Goal: Communication & Community: Answer question/provide support

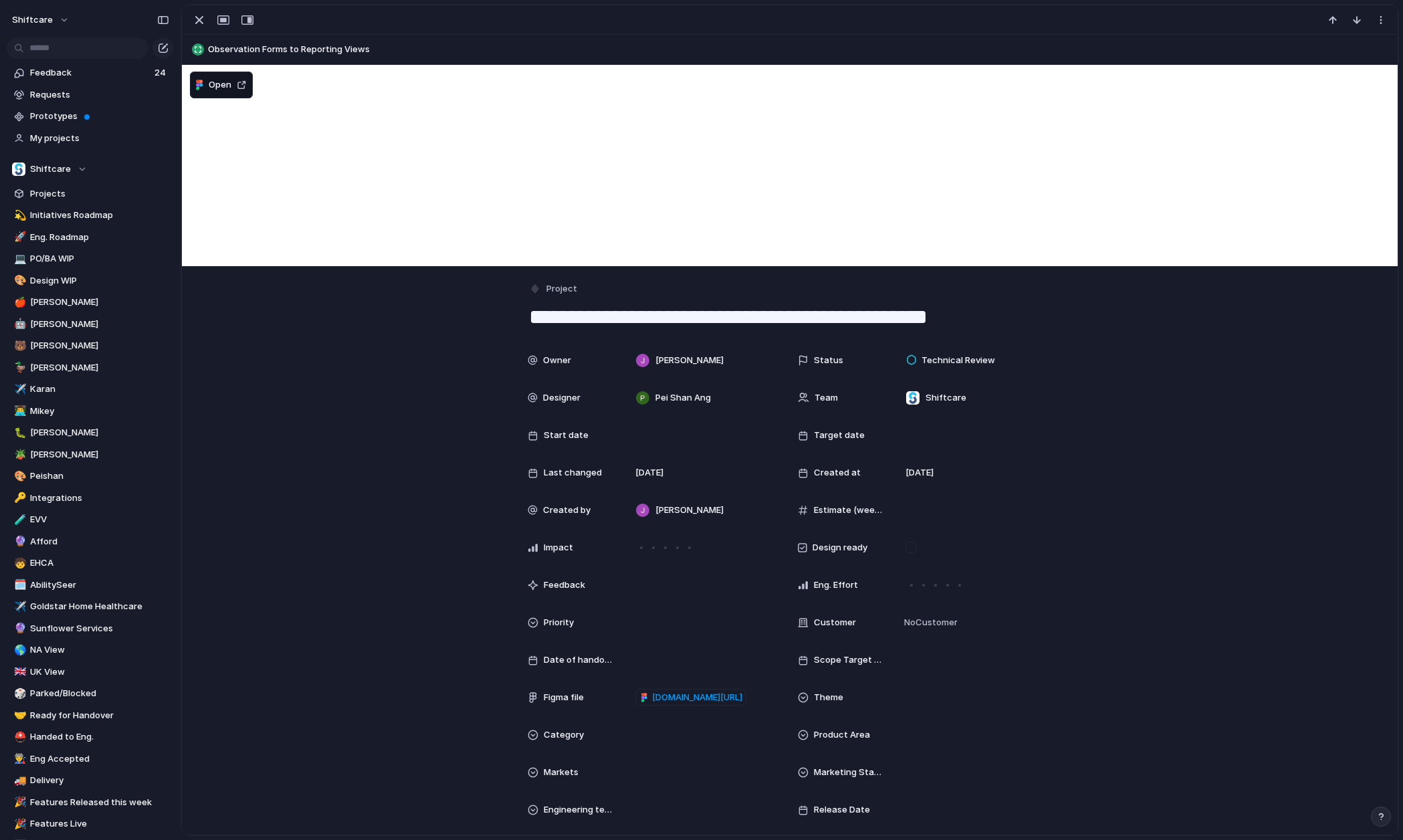
scroll to position [1779, 0]
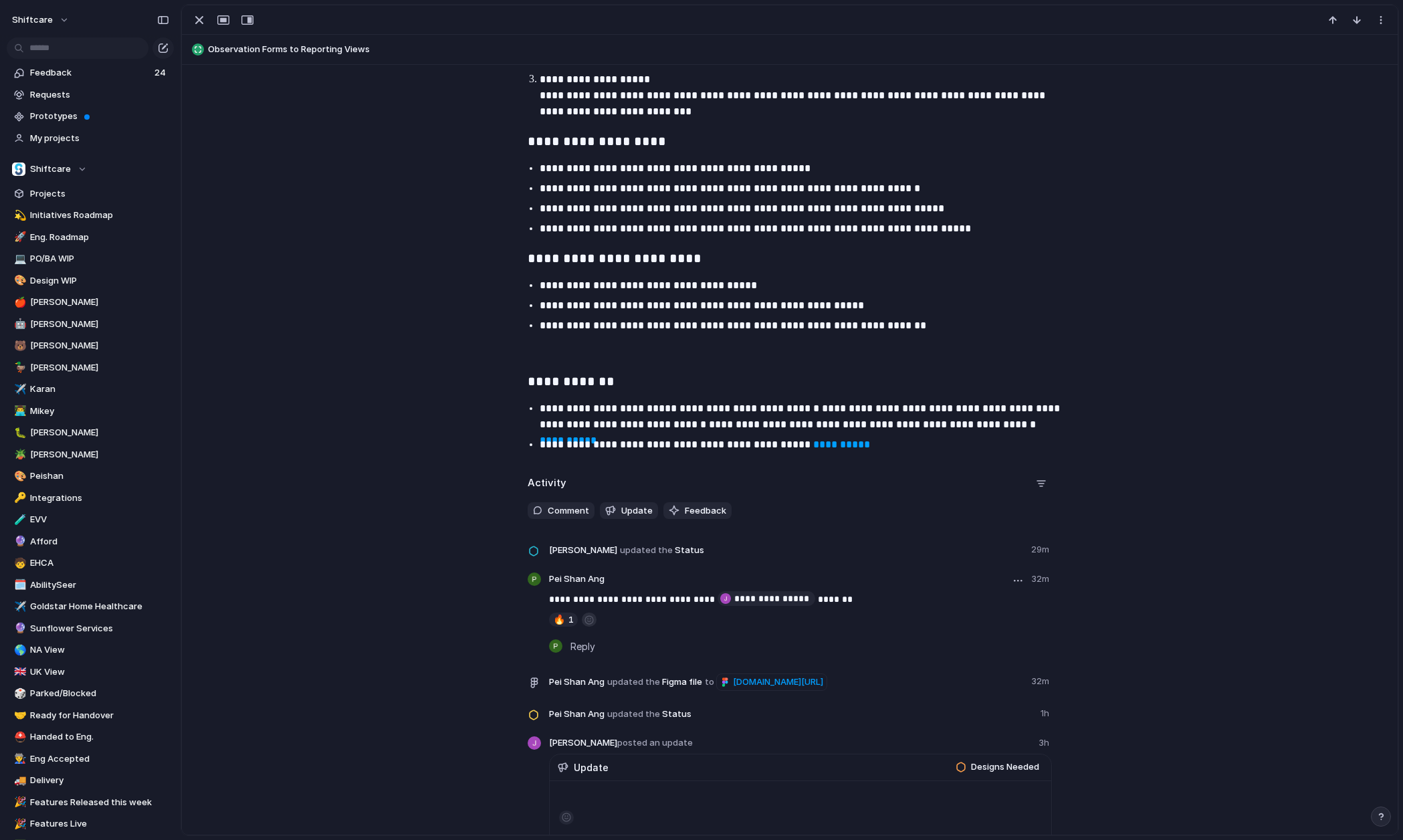
click at [591, 617] on button "button" at bounding box center [589, 619] width 15 height 14
click at [485, 621] on div at bounding box center [702, 420] width 1403 height 840
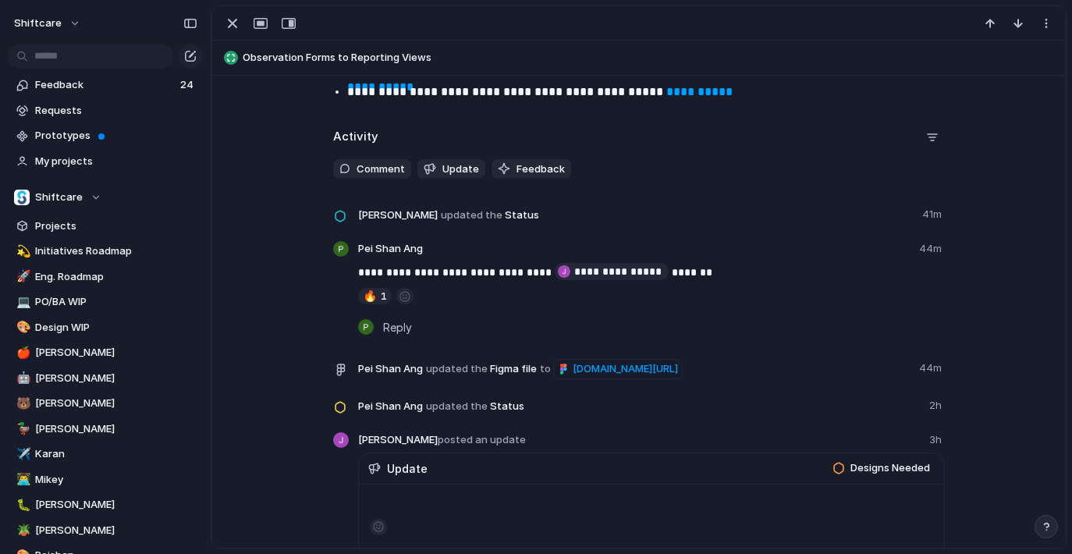
scroll to position [1759, 0]
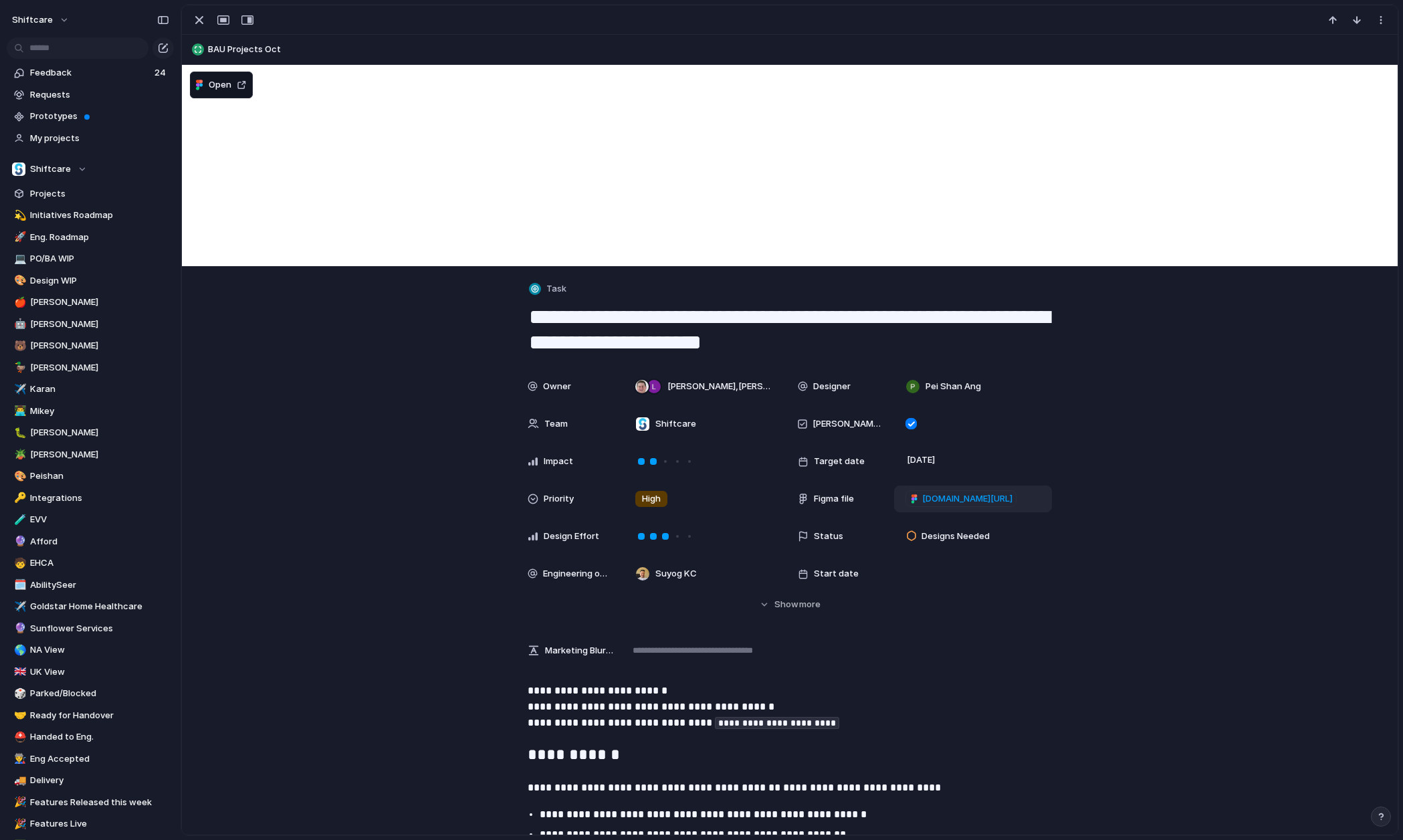
click at [967, 501] on span "figma.com/proto/KCyZBZoEOnEuxzIt9caBlF/Simplify-Group-Shifts---Add-%22Centre-Ca…" at bounding box center [967, 499] width 90 height 14
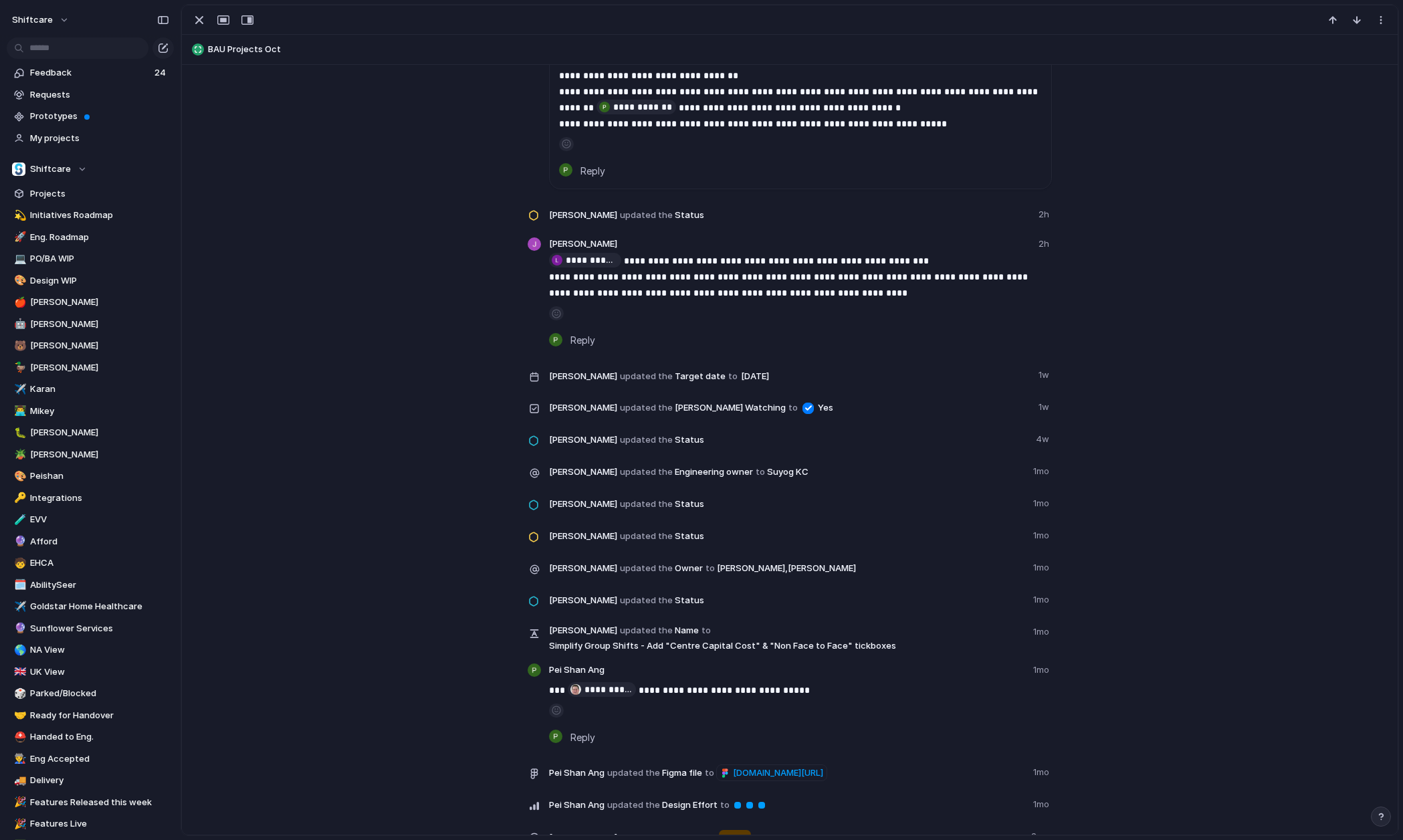
scroll to position [1857, 0]
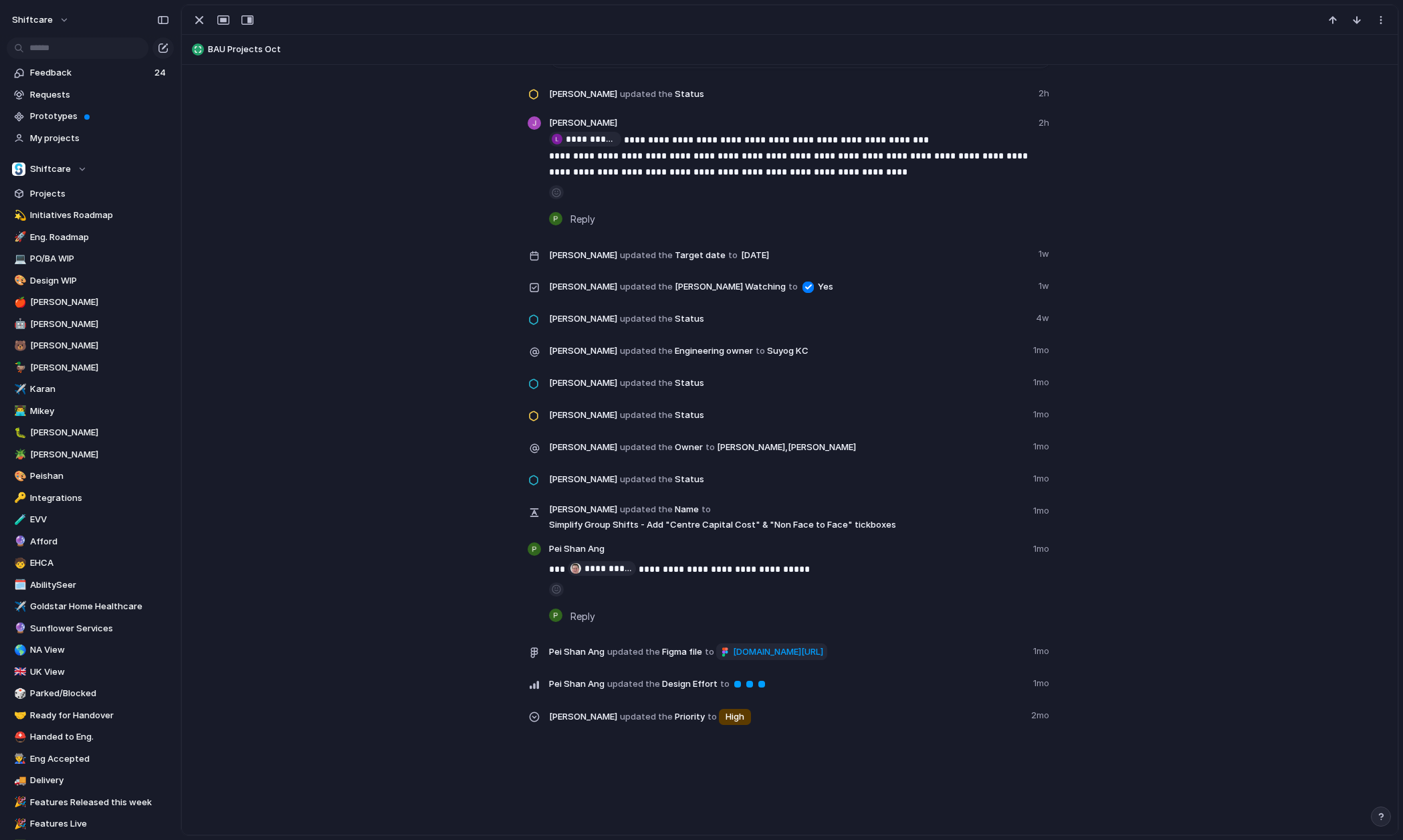
click at [762, 655] on span "figma.com/proto/KCyZBZoEOnEuxzIt9caBlF/Simplify-Group-Shifts---Add-%22Centre-Ca…" at bounding box center [778, 652] width 90 height 14
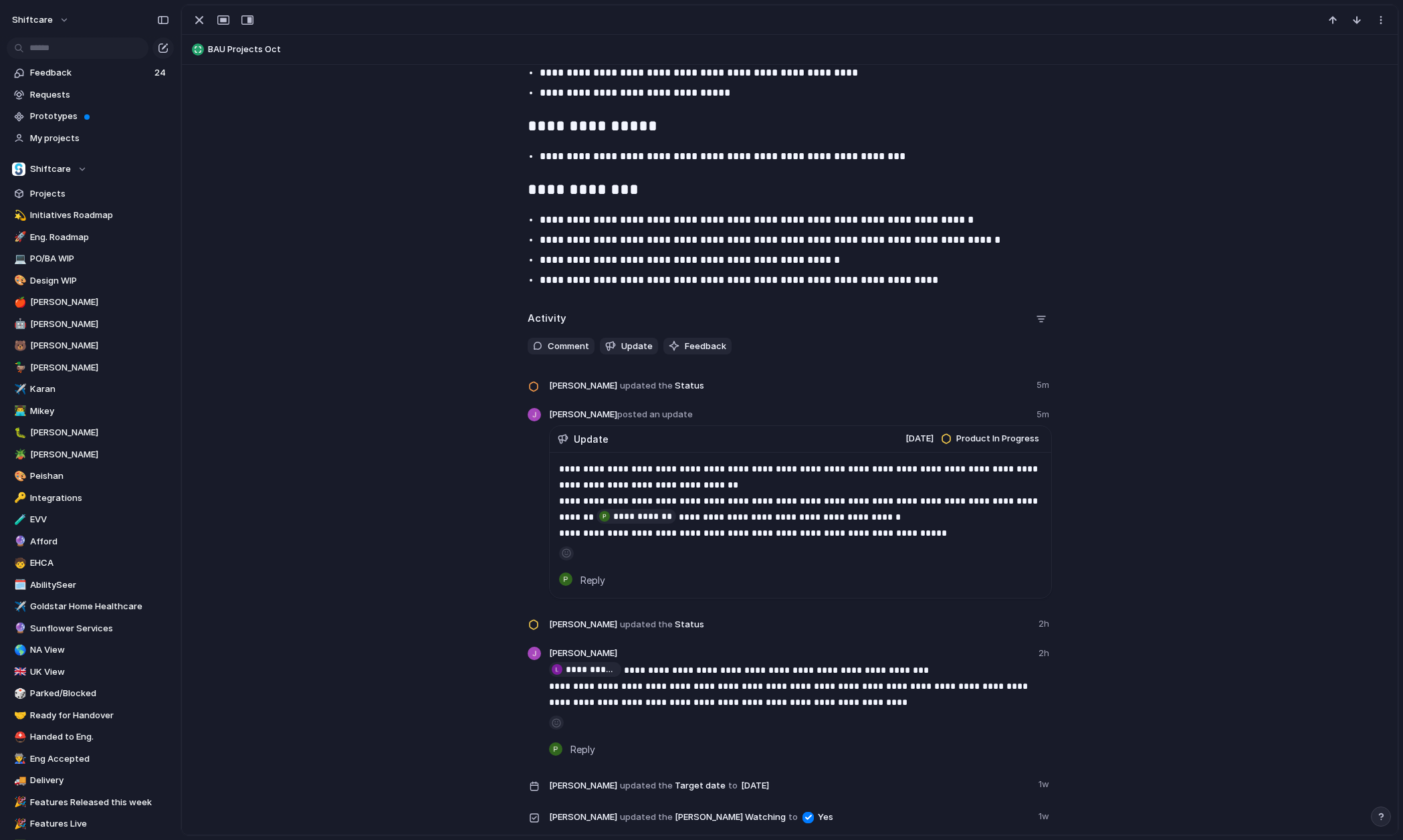
scroll to position [1456, 0]
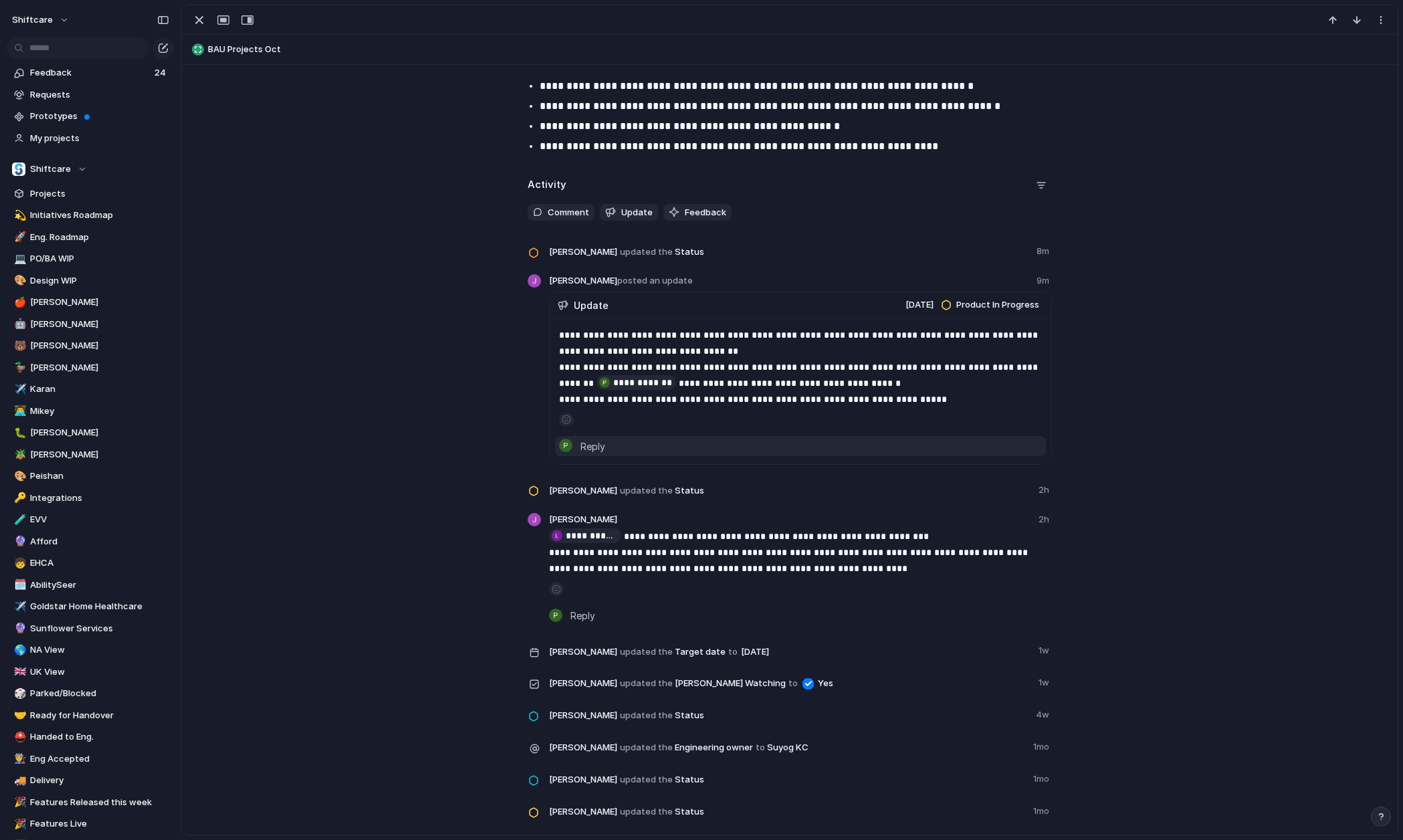
click at [616, 446] on div "Pei Shan Ang Reply" at bounding box center [811, 446] width 461 height 15
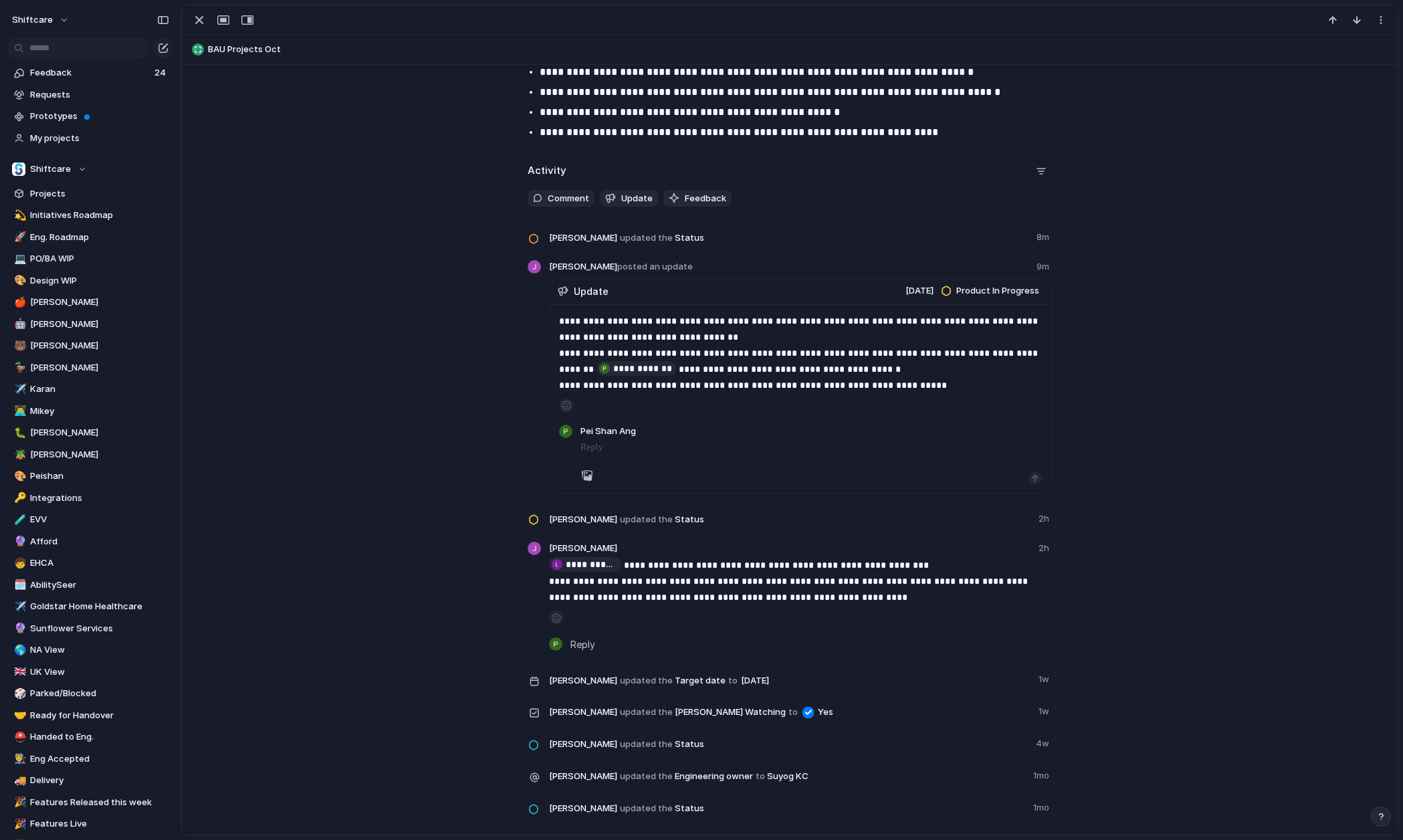
scroll to position [1471, 0]
click at [609, 450] on p at bounding box center [811, 447] width 461 height 16
click at [588, 470] on div "button" at bounding box center [587, 475] width 10 height 10
click at [585, 471] on div "button" at bounding box center [587, 475] width 10 height 10
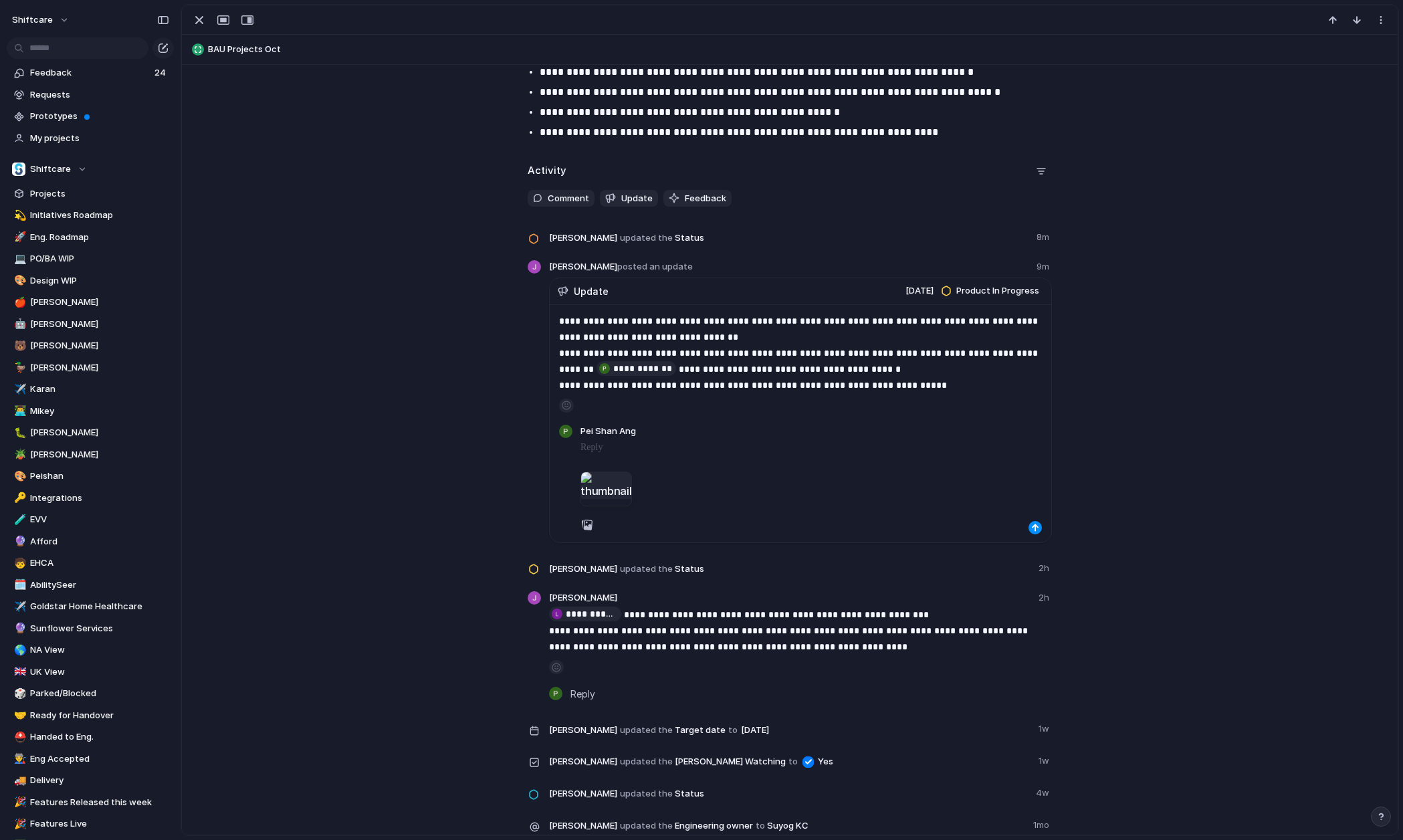
click at [629, 452] on p at bounding box center [811, 447] width 461 height 16
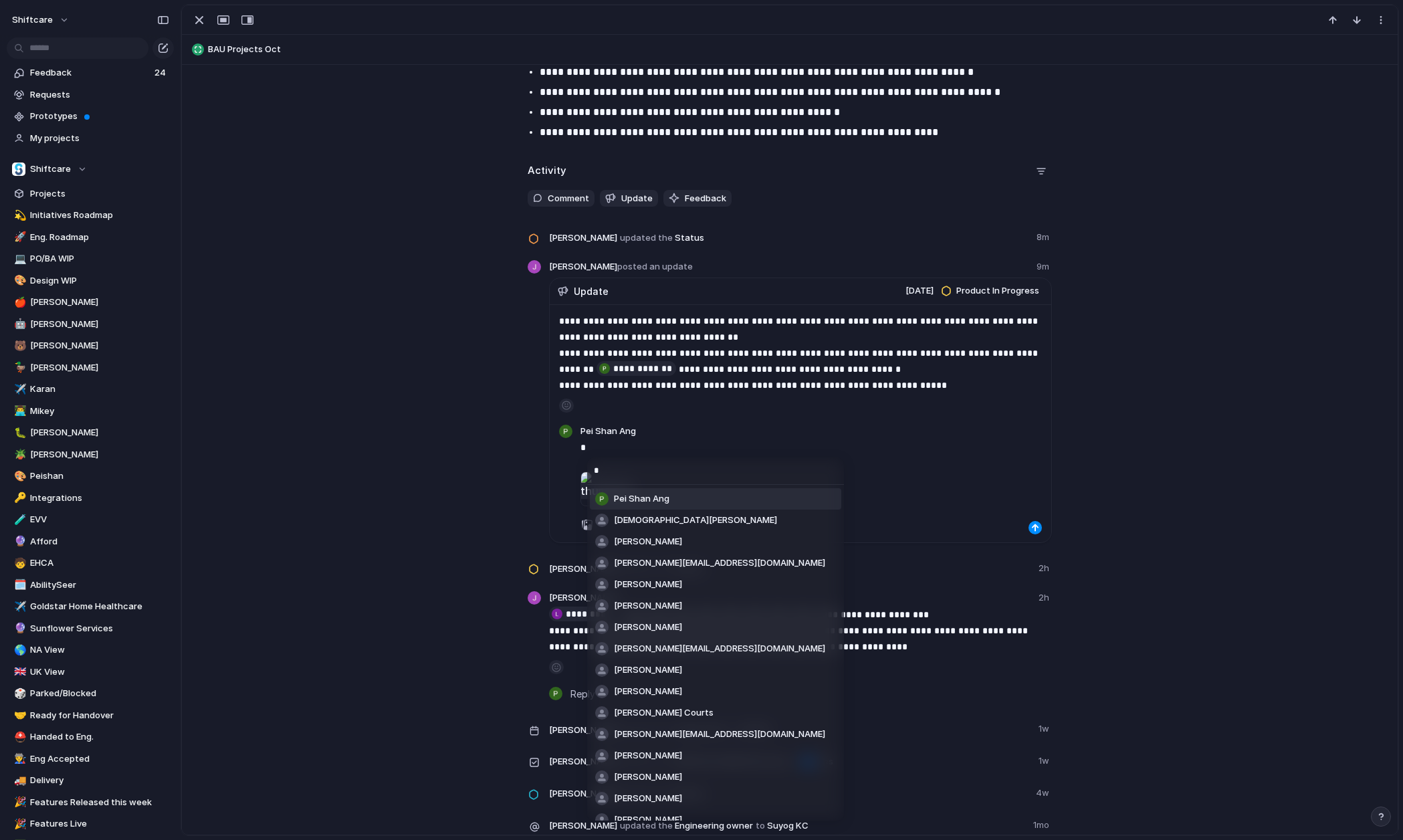
type input "**"
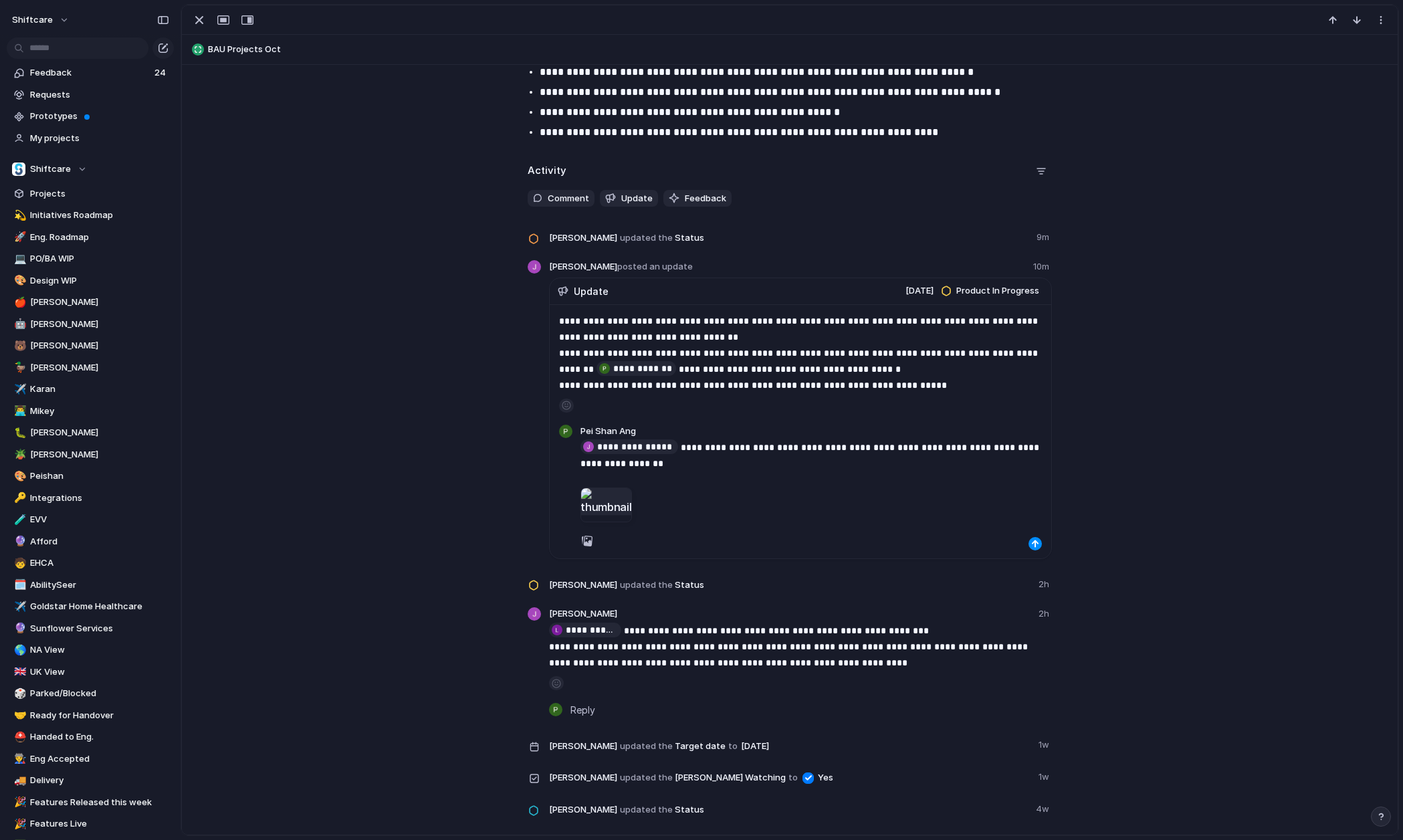
click at [1029, 539] on div at bounding box center [811, 541] width 461 height 19
click at [1034, 539] on div "button" at bounding box center [1035, 543] width 8 height 8
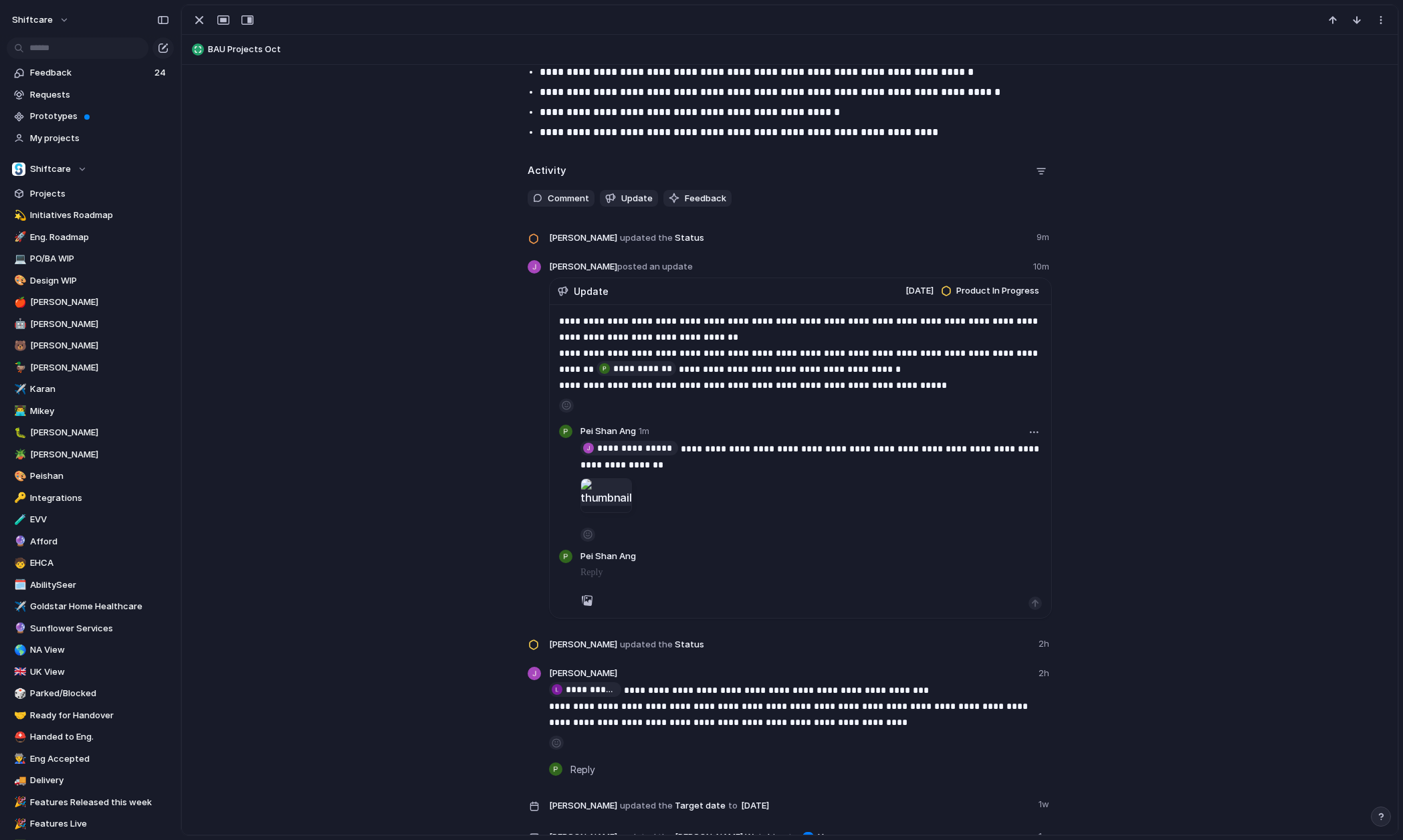
scroll to position [1489, 0]
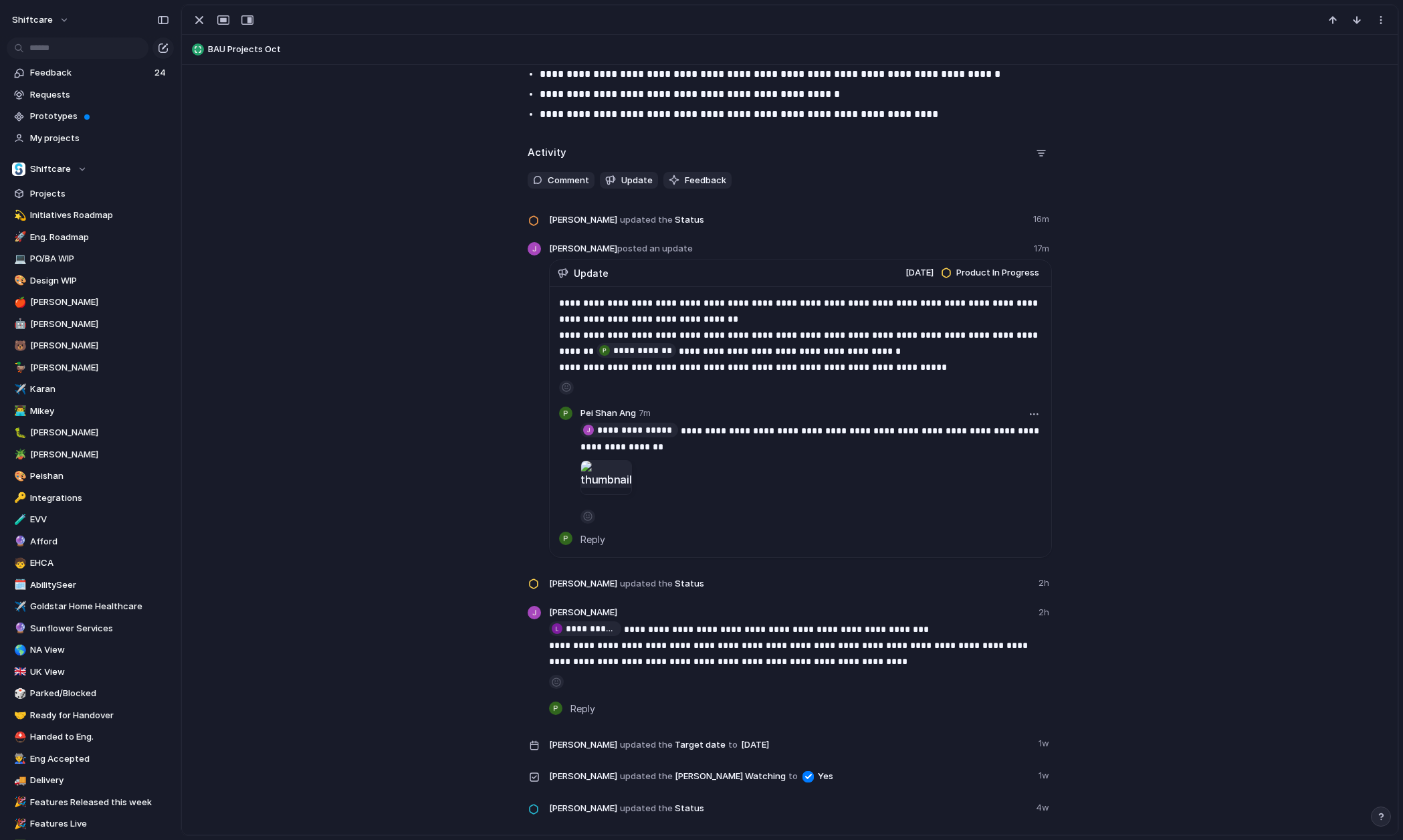
click at [605, 483] on div at bounding box center [606, 477] width 51 height 35
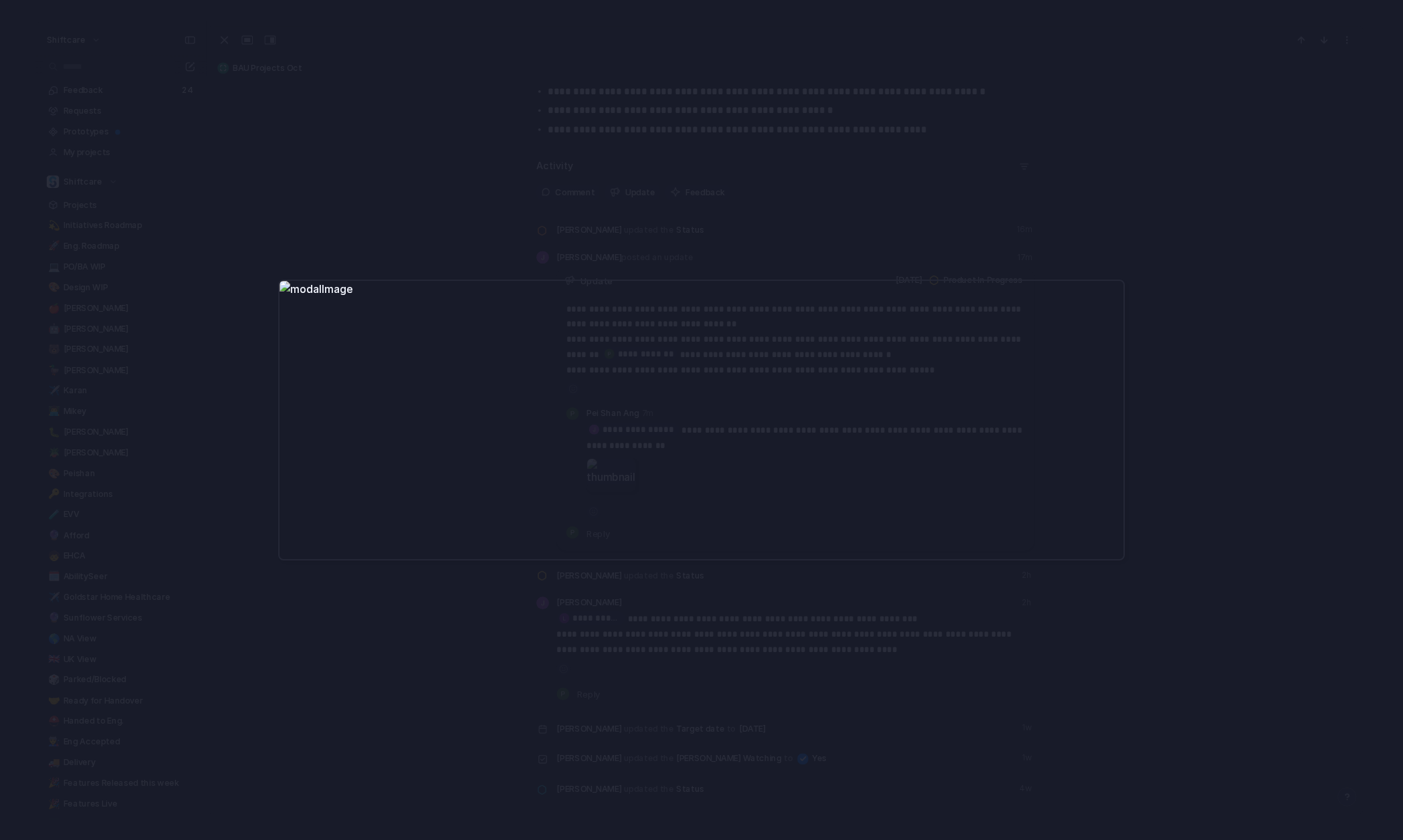
click at [764, 237] on div at bounding box center [702, 420] width 1403 height 840
